Goal: Information Seeking & Learning: Learn about a topic

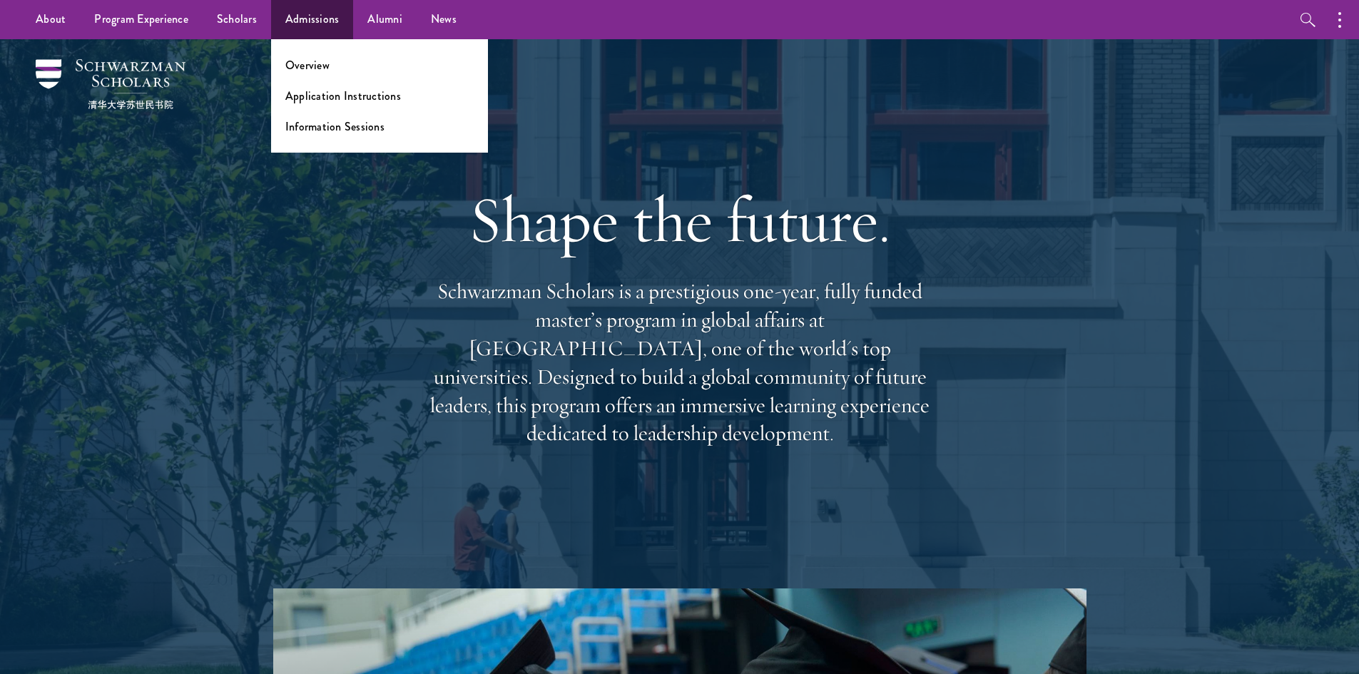
click at [328, 70] on li "Overview" at bounding box center [379, 65] width 188 height 16
click at [316, 62] on link "Overview" at bounding box center [307, 65] width 44 height 16
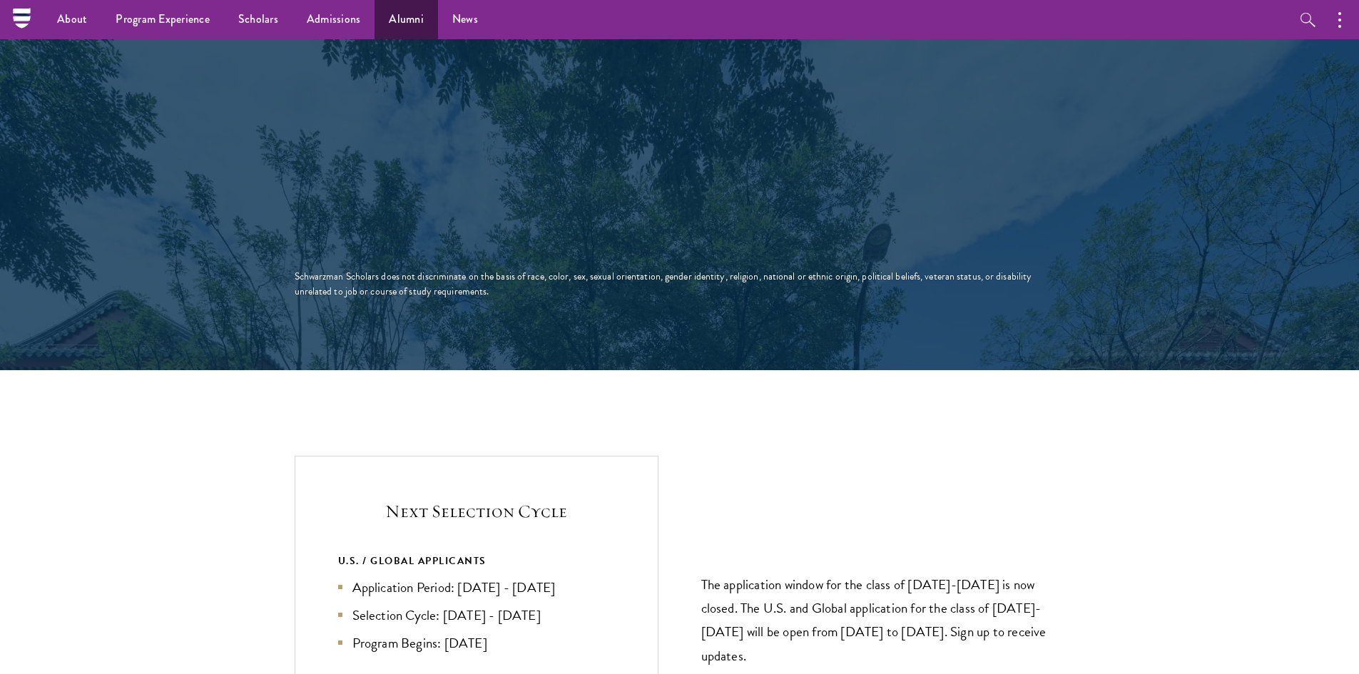
scroll to position [2569, 0]
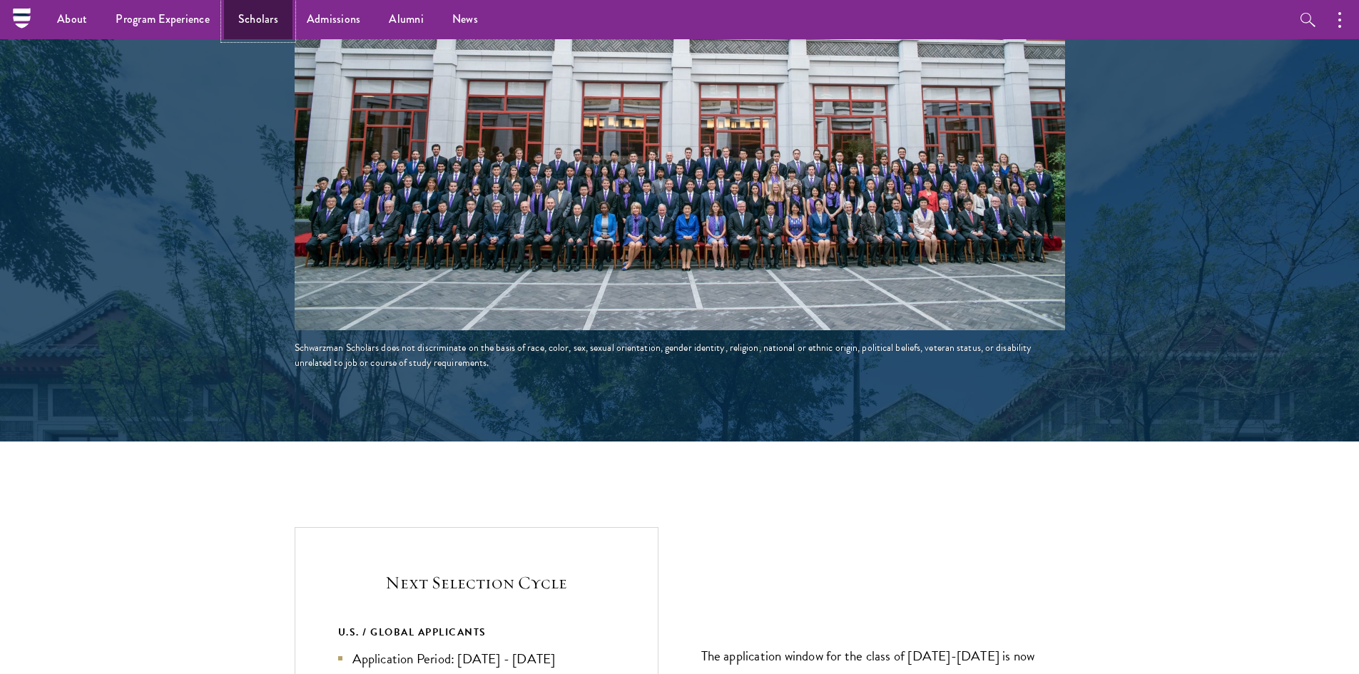
click at [255, 21] on link "Scholars" at bounding box center [258, 19] width 69 height 39
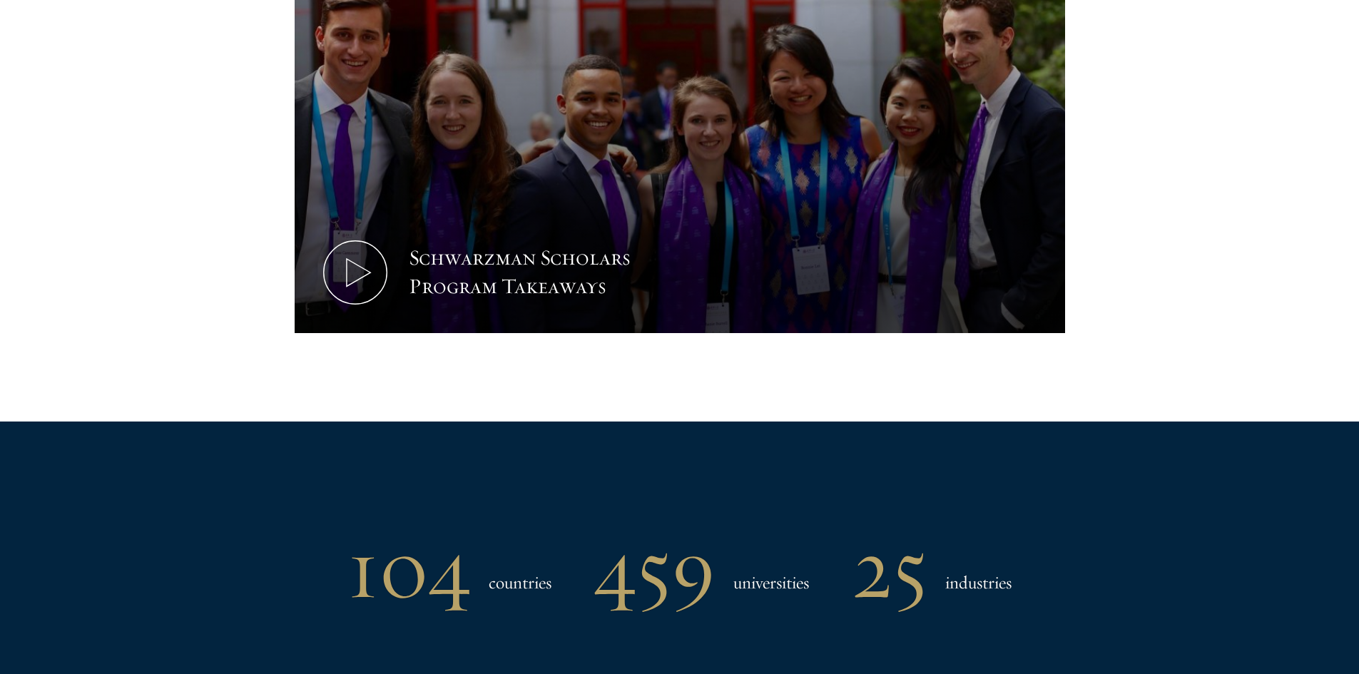
scroll to position [1427, 0]
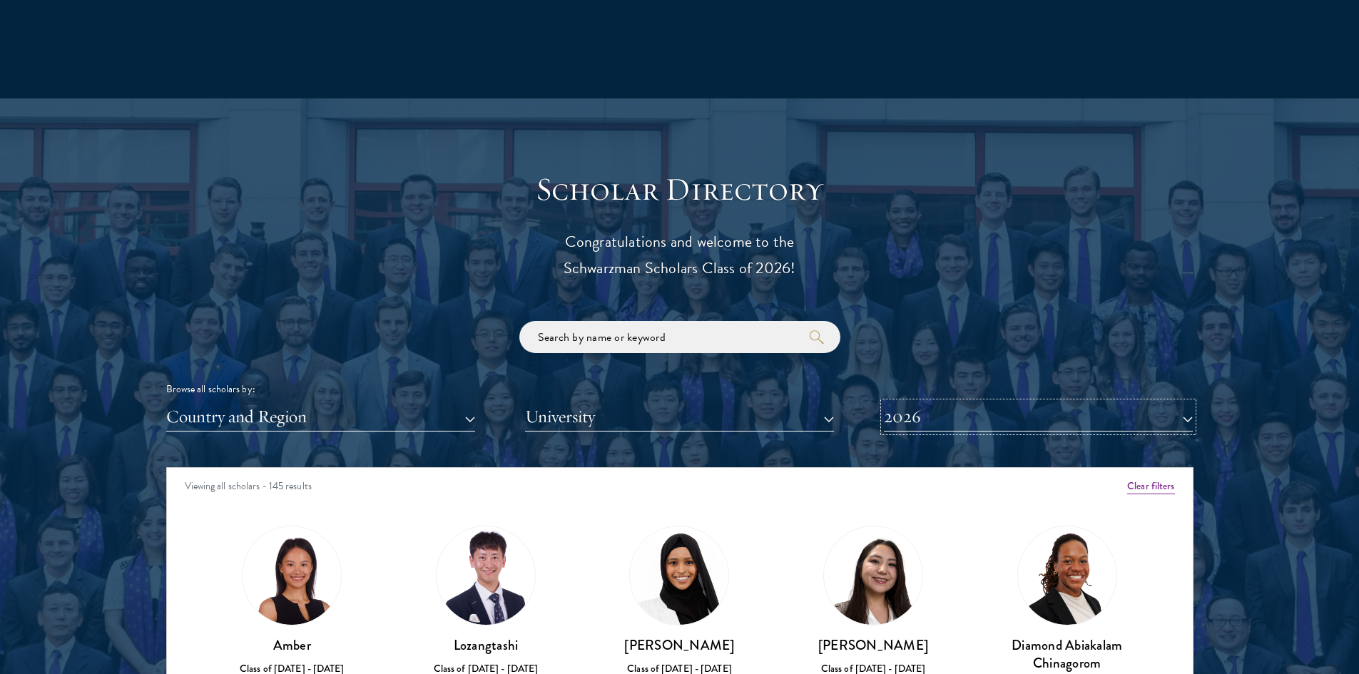
click at [908, 416] on button "2026" at bounding box center [1038, 416] width 309 height 29
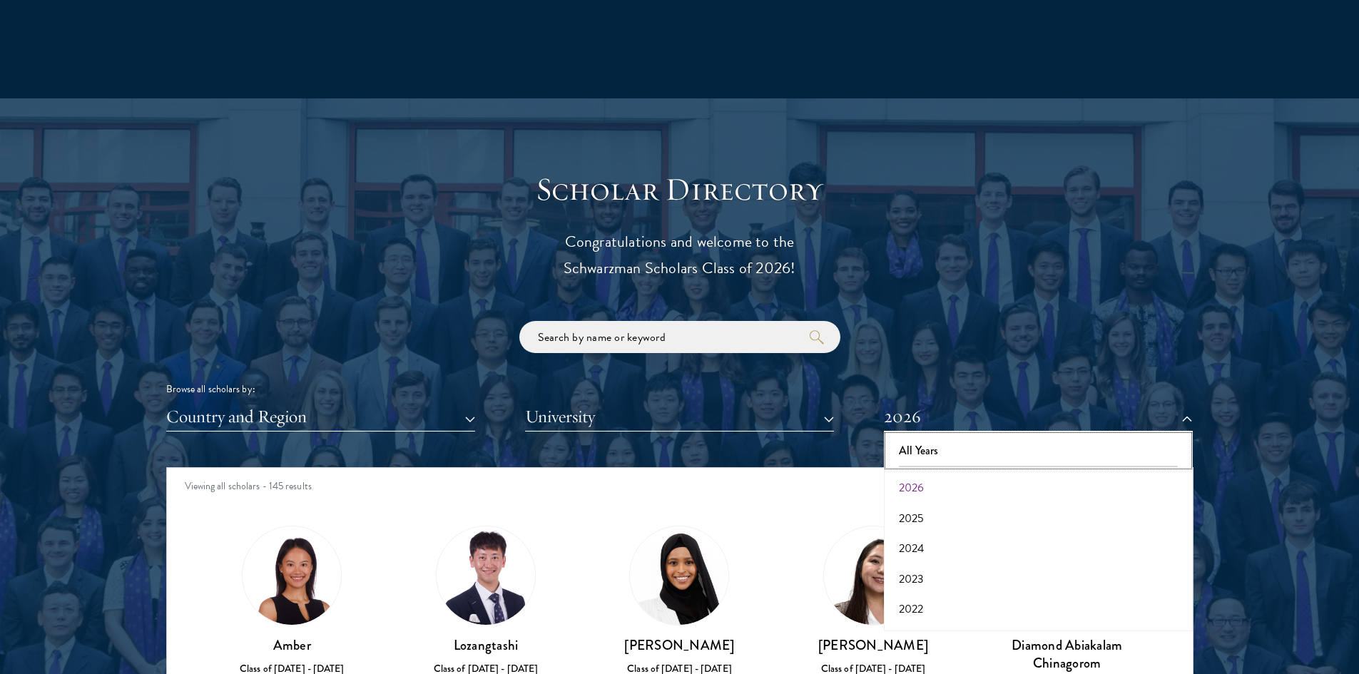
click at [928, 451] on button "All Years" at bounding box center [1038, 451] width 300 height 30
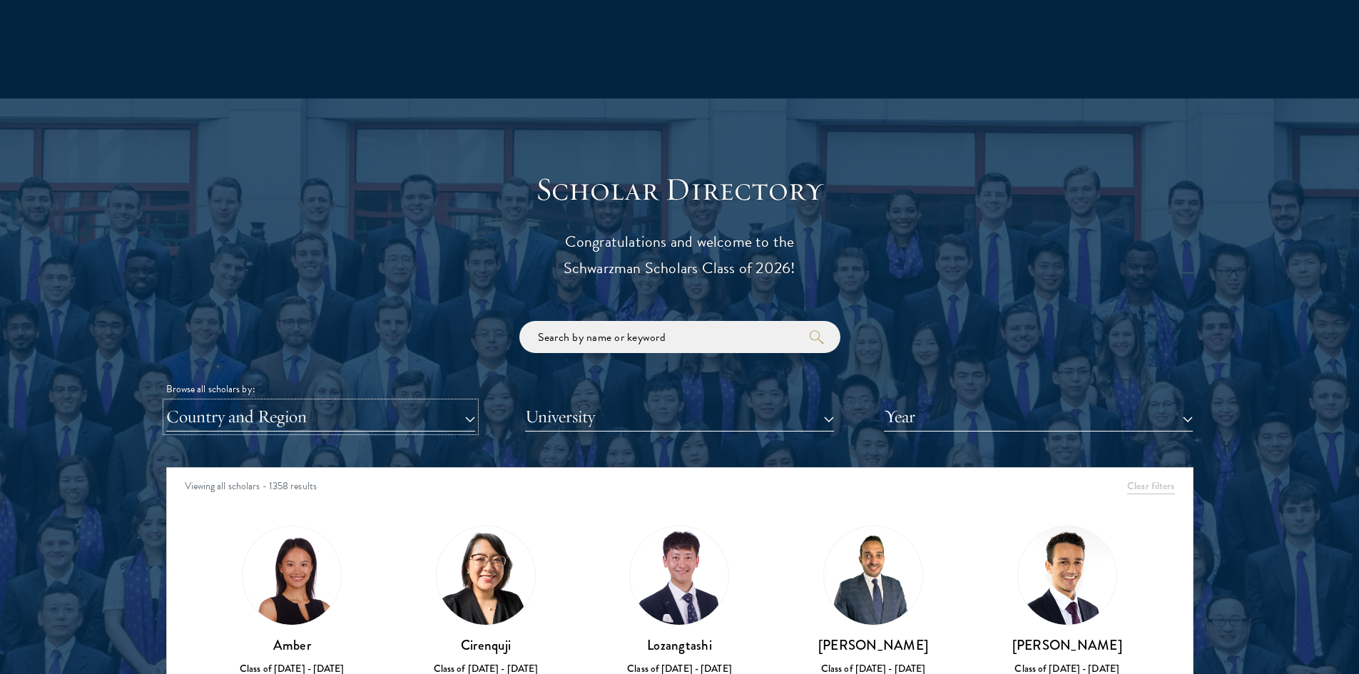
click at [402, 413] on button "Country and Region" at bounding box center [320, 416] width 309 height 29
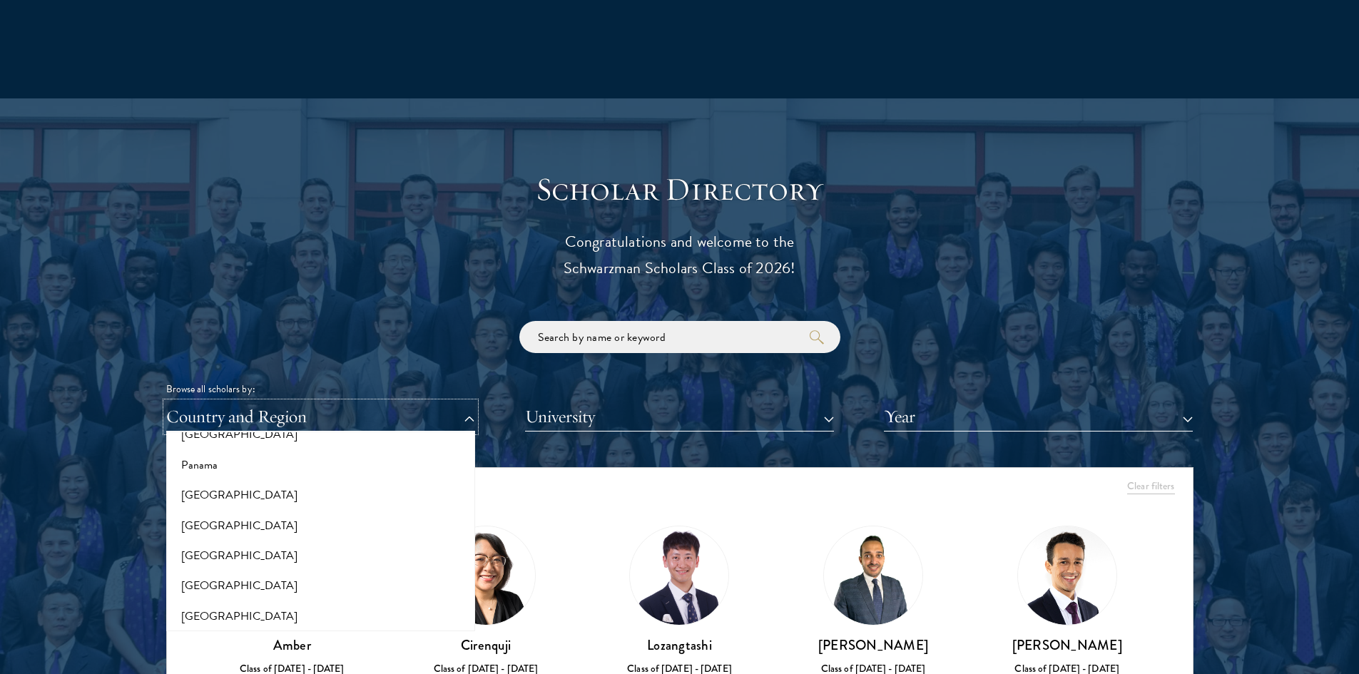
scroll to position [2069, 0]
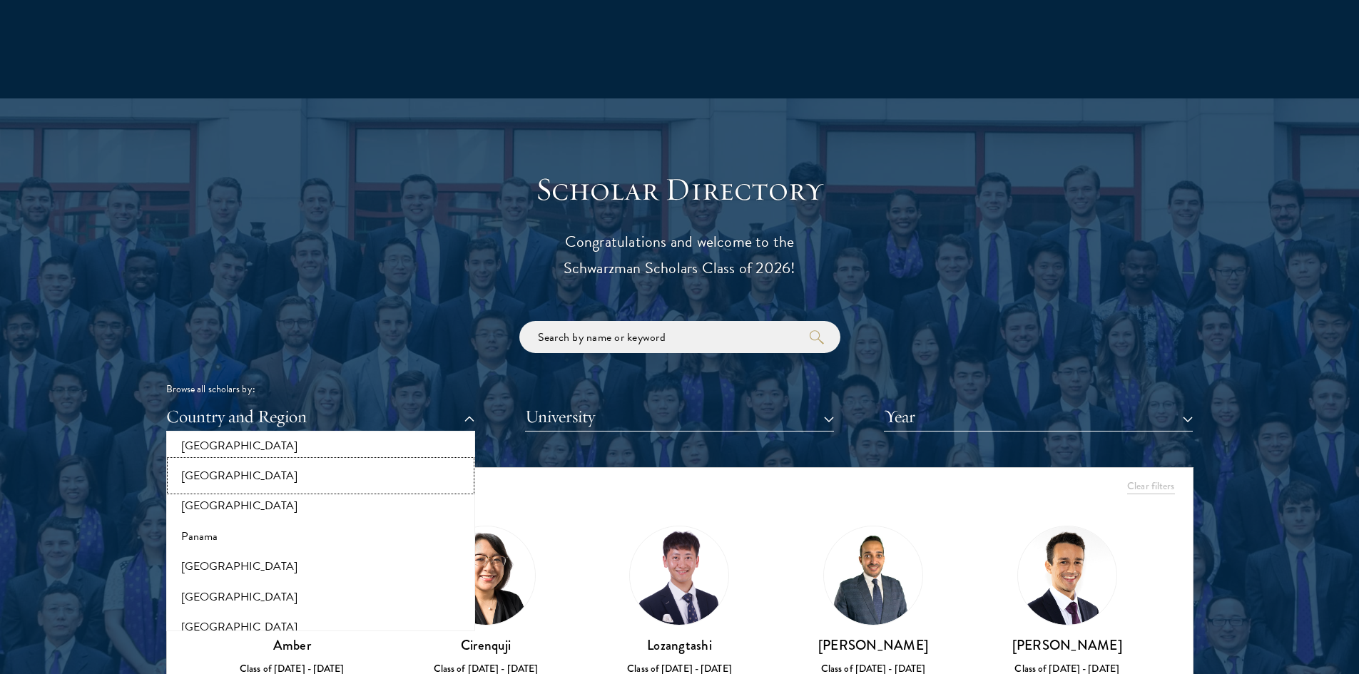
click at [203, 480] on button "[GEOGRAPHIC_DATA]" at bounding box center [321, 476] width 300 height 30
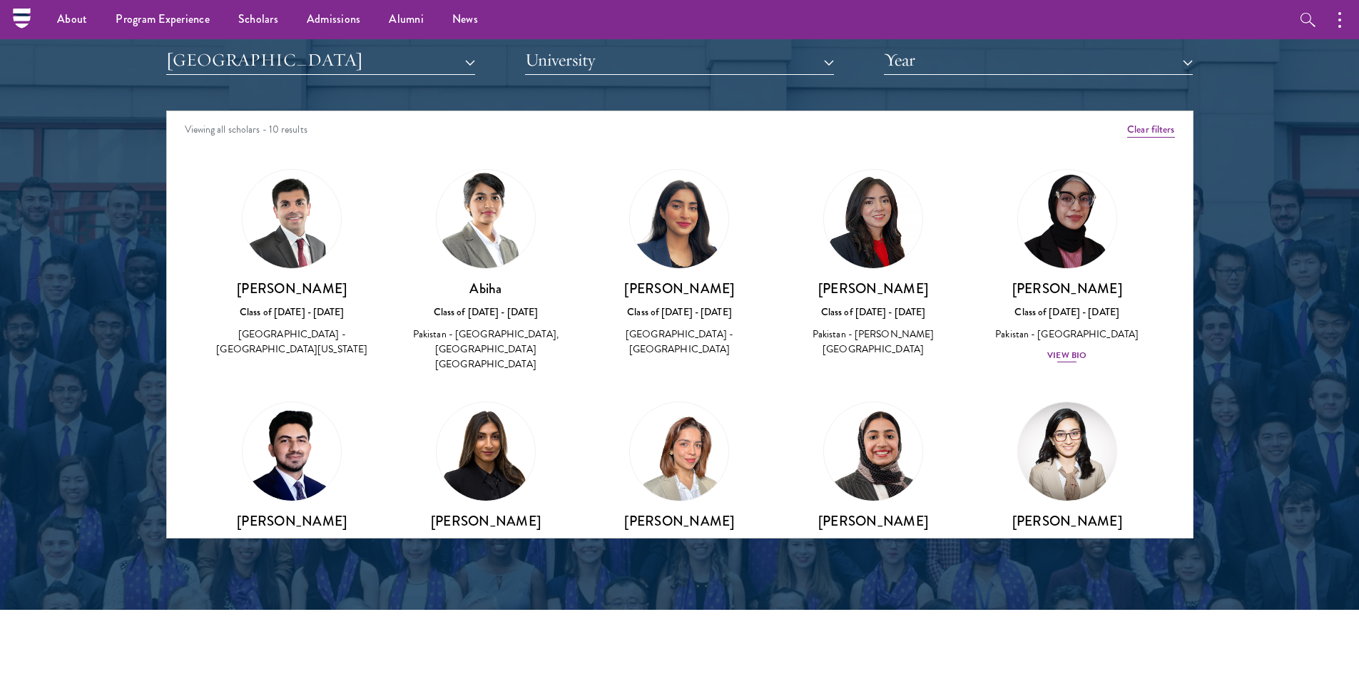
scroll to position [92, 0]
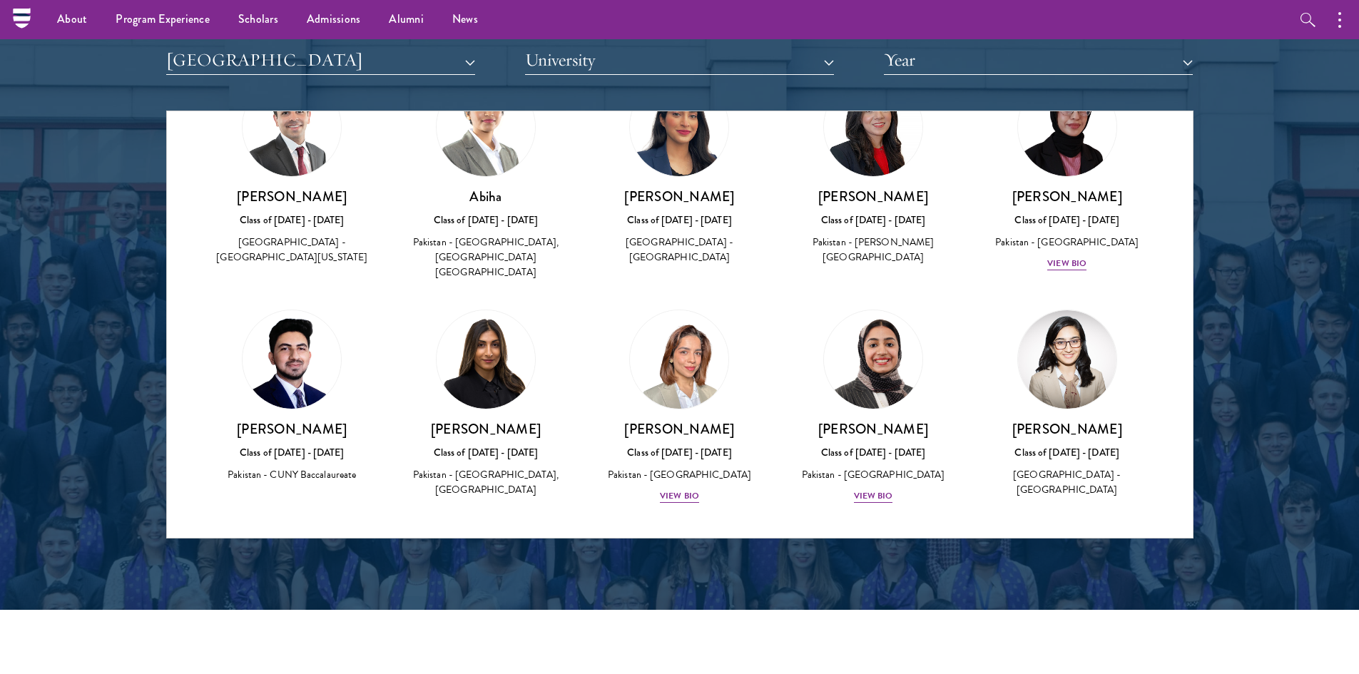
click at [880, 141] on img at bounding box center [873, 127] width 98 height 98
click at [880, 230] on div "[PERSON_NAME] Class of [DATE] - [DATE] [GEOGRAPHIC_DATA] - [PERSON_NAME][GEOGRA…" at bounding box center [874, 227] width 166 height 78
click at [682, 490] on div "View Bio" at bounding box center [679, 497] width 39 height 14
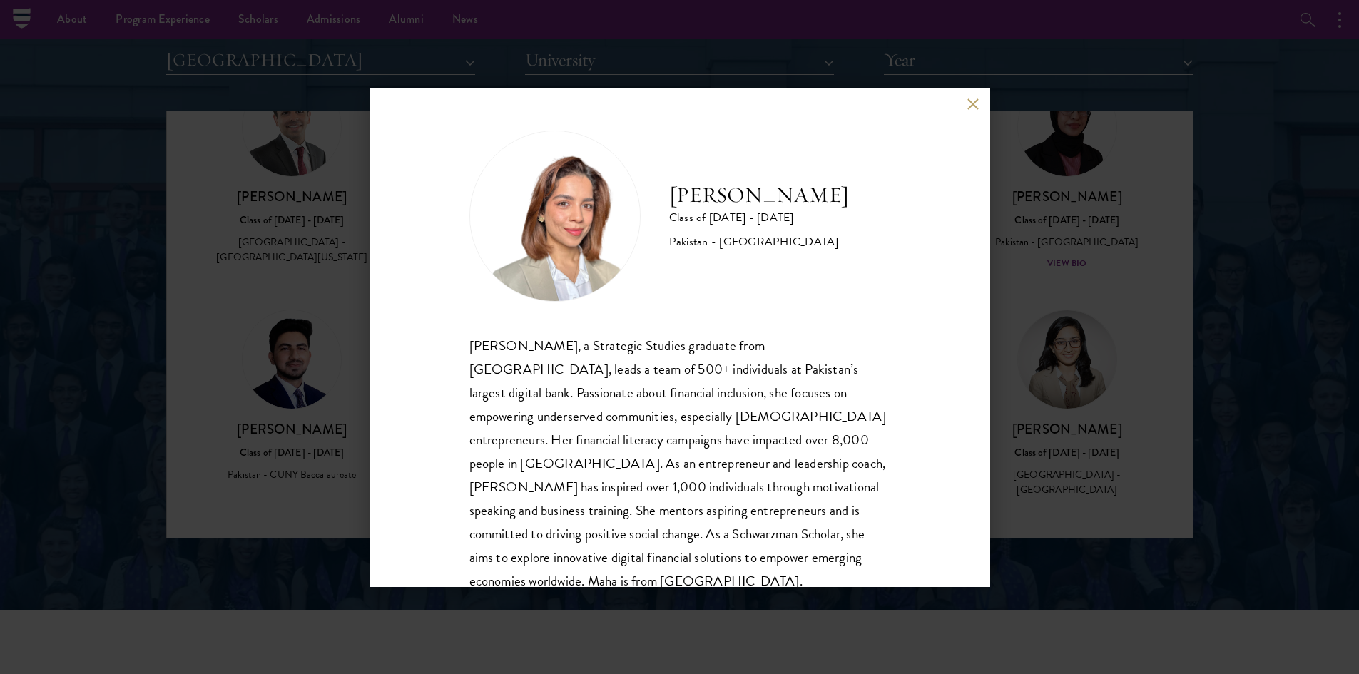
scroll to position [49, 0]
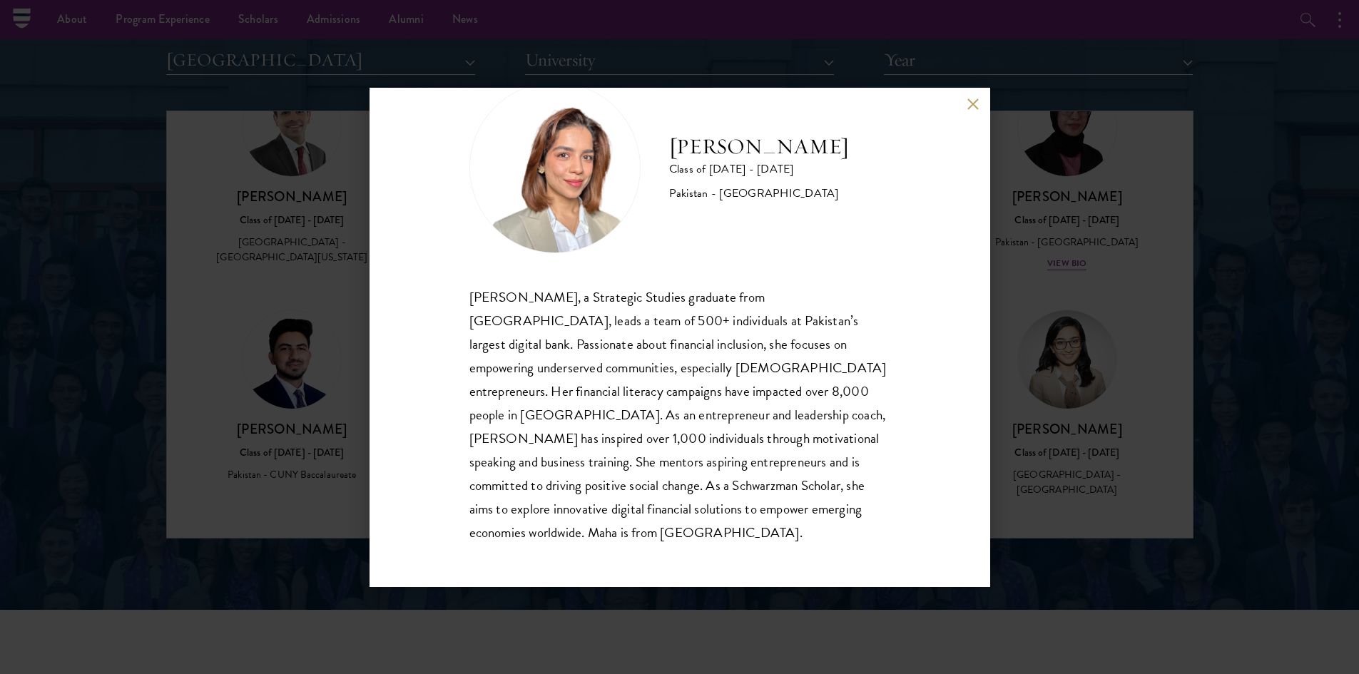
click at [965, 91] on div "[PERSON_NAME] Class of [DATE] - [DATE] Pakistan - [GEOGRAPHIC_DATA] [PERSON_NAM…" at bounding box center [680, 338] width 621 height 500
click at [979, 105] on button at bounding box center [974, 104] width 12 height 12
